Goal: Navigation & Orientation: Find specific page/section

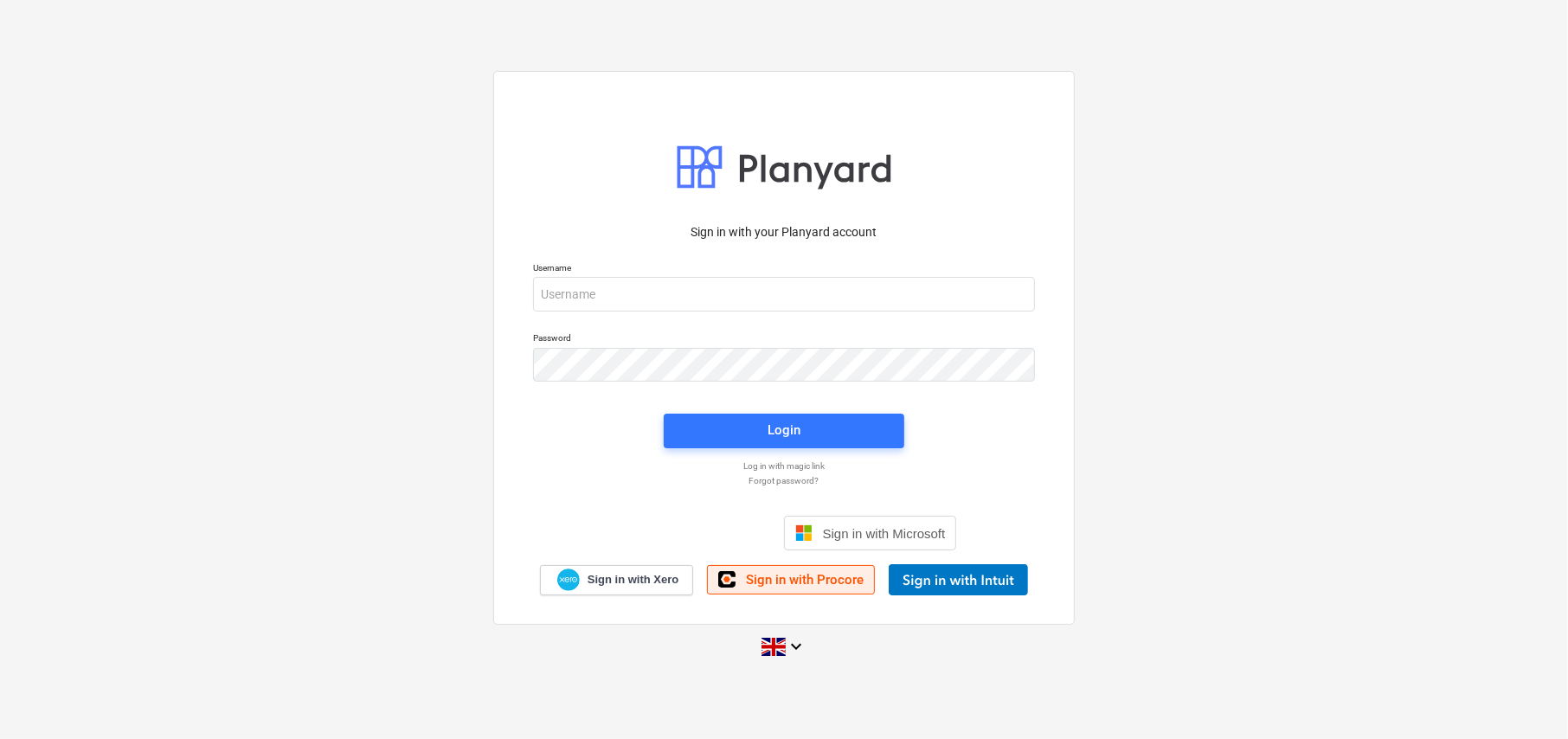
click at [830, 584] on span "Sign in with Procore" at bounding box center [805, 579] width 118 height 16
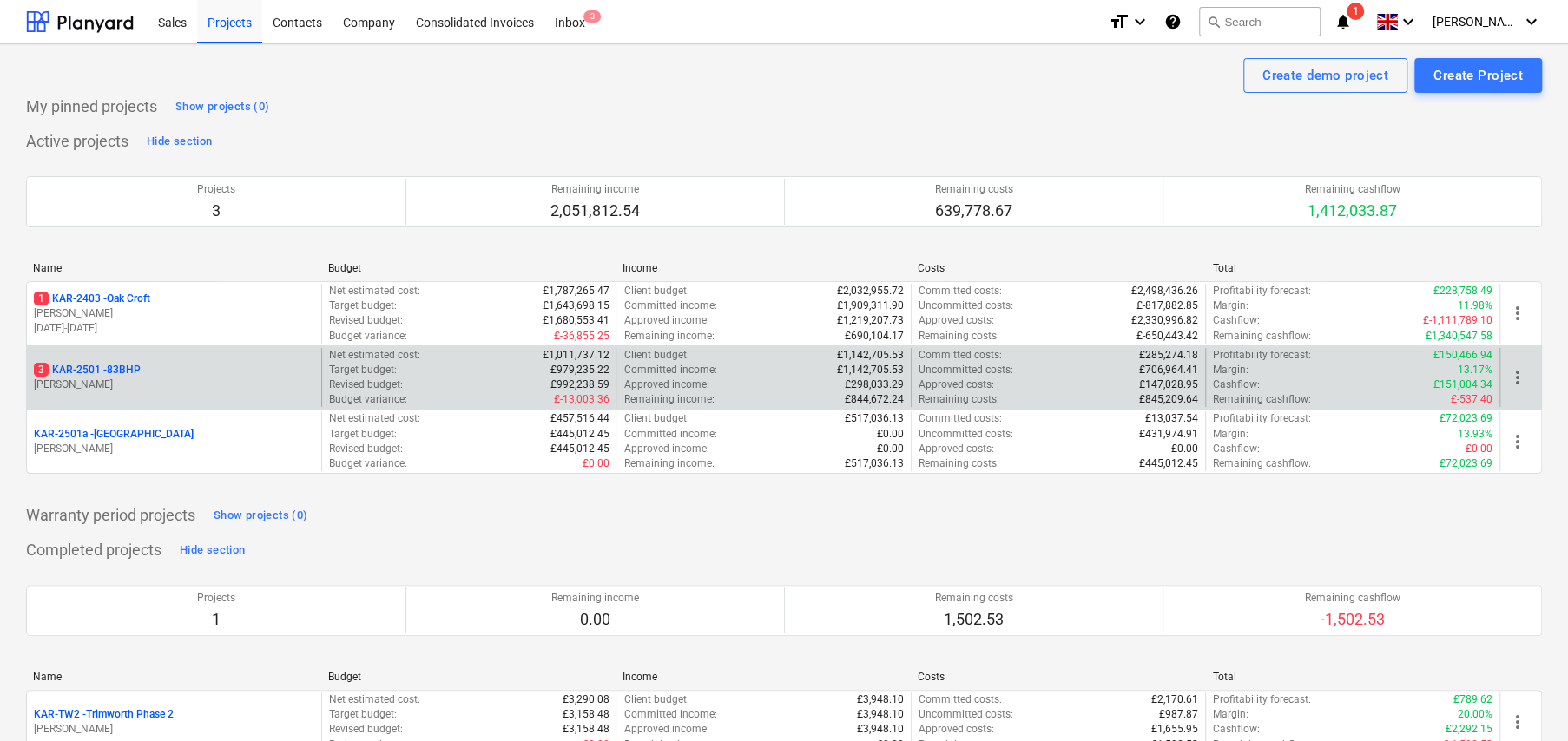
click at [127, 373] on p "3 KAR-2501 - 83BHP" at bounding box center [87, 370] width 107 height 15
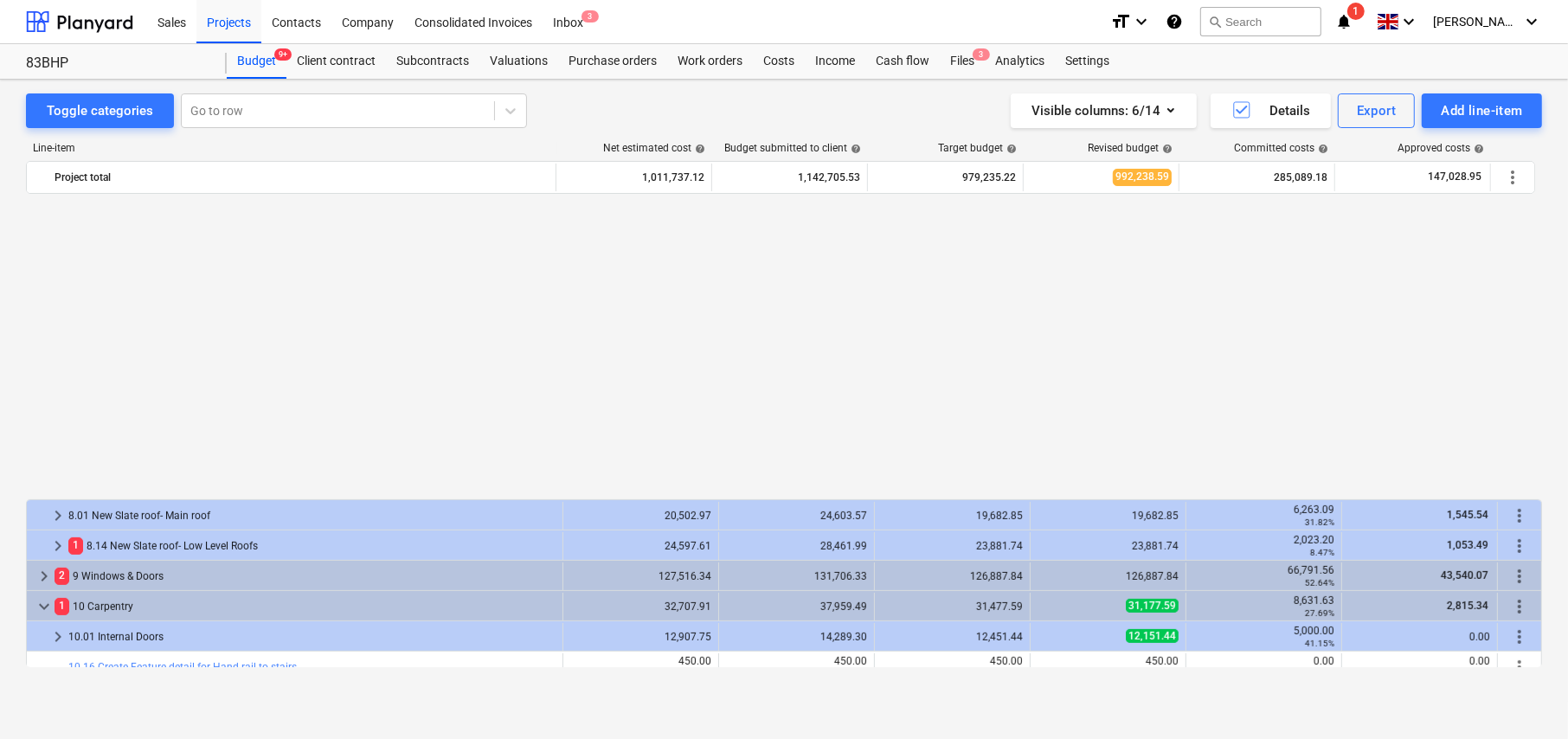
scroll to position [865, 0]
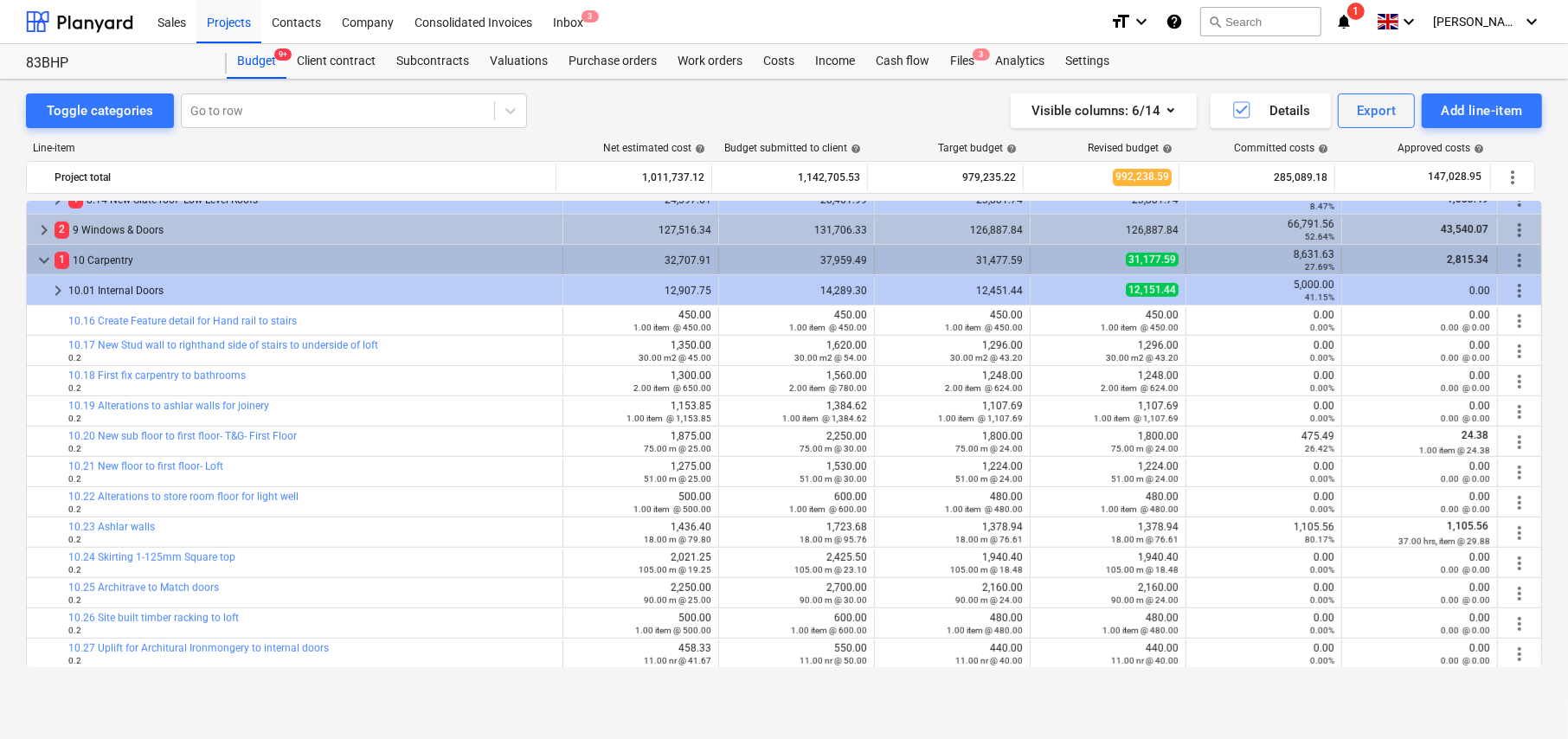
click at [42, 256] on span "keyboard_arrow_down" at bounding box center [44, 260] width 21 height 21
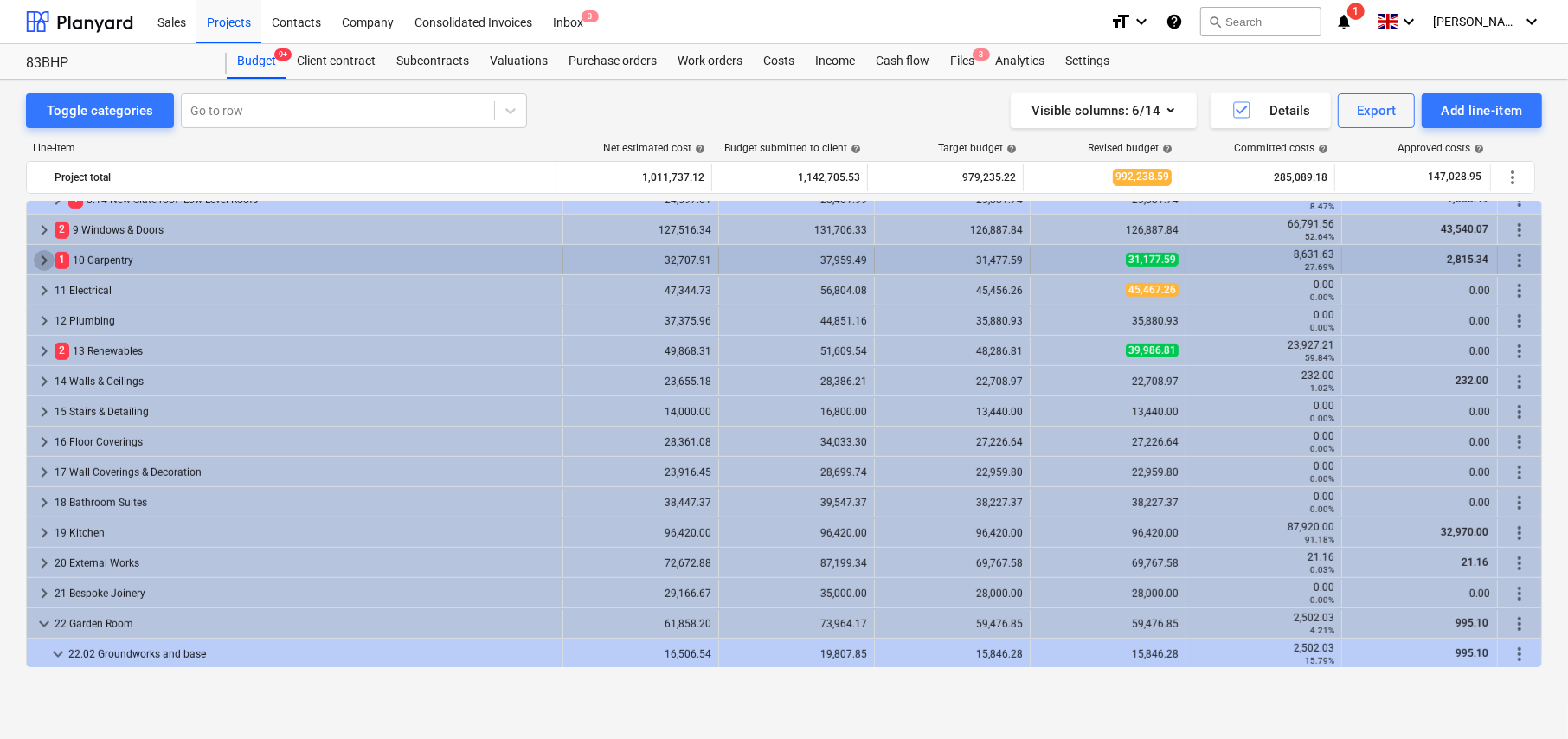
click at [43, 256] on span "keyboard_arrow_right" at bounding box center [44, 260] width 21 height 21
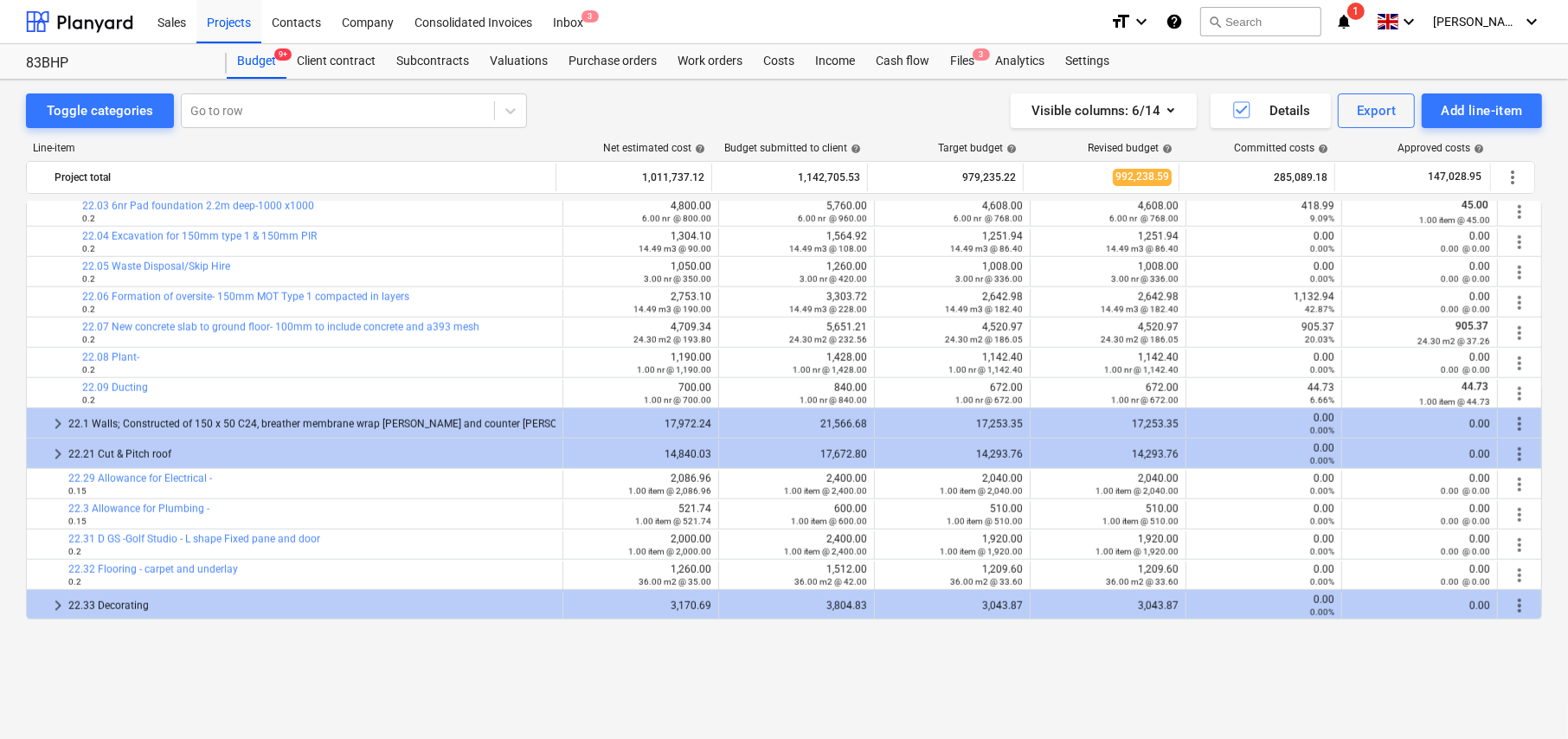
scroll to position [1705, 0]
